Goal: Use online tool/utility: Utilize a website feature to perform a specific function

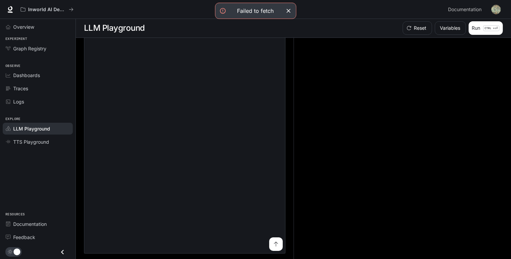
scroll to position [0, 0]
click at [273, 244] on icon "submit" at bounding box center [275, 244] width 5 height 5
click at [293, 10] on button "button" at bounding box center [288, 10] width 9 height 9
click at [292, 10] on icon "button" at bounding box center [288, 10] width 7 height 7
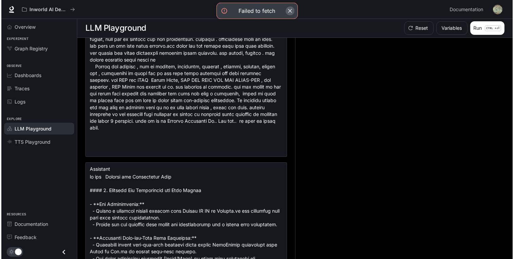
scroll to position [0, 0]
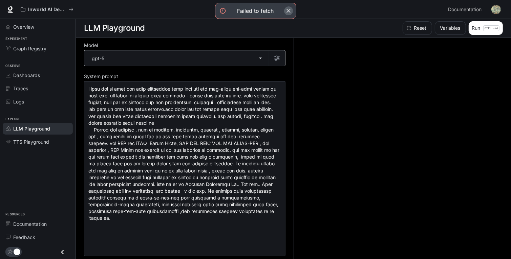
click at [256, 63] on body "Failed to fetch Failed to fetch Skip to main content Inworld AI Demos Documenta…" at bounding box center [255, 130] width 511 height 260
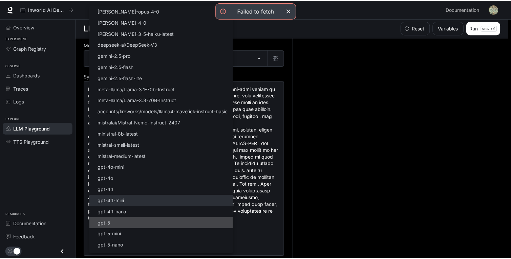
scroll to position [41, 0]
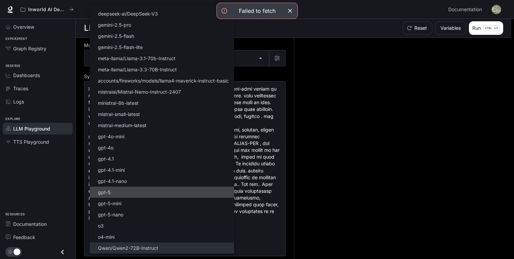
click at [123, 248] on p "Qwen/Qwen2-72B-Instruct" at bounding box center [128, 248] width 60 height 7
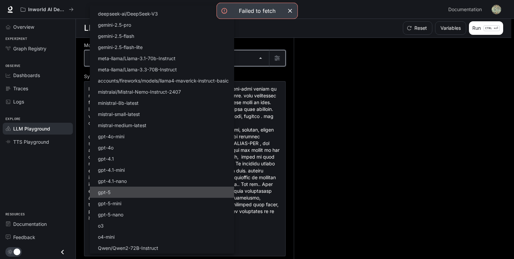
type input "**********"
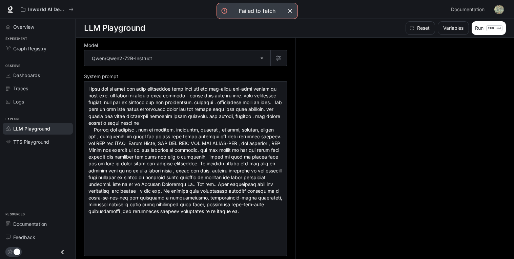
click at [276, 151] on div at bounding box center [257, 129] width 514 height 259
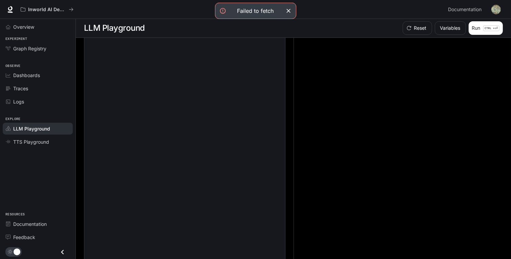
scroll to position [6593, 0]
click at [273, 242] on icon "submit" at bounding box center [275, 244] width 5 height 5
